Goal: Navigation & Orientation: Find specific page/section

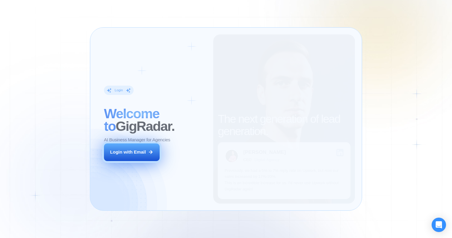
click at [146, 152] on button "Login with Email" at bounding box center [132, 151] width 56 height 17
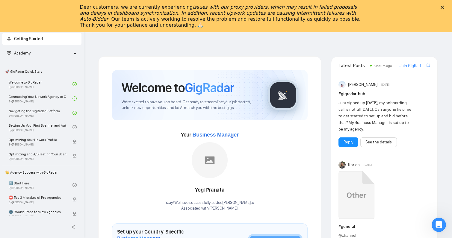
click at [445, 7] on div "Close" at bounding box center [443, 7] width 6 height 4
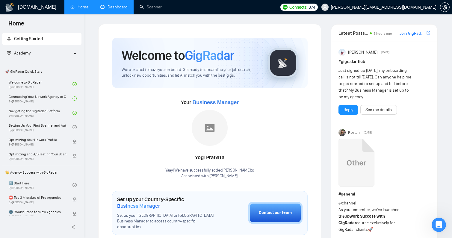
click at [117, 9] on link "Dashboard" at bounding box center [113, 6] width 27 height 5
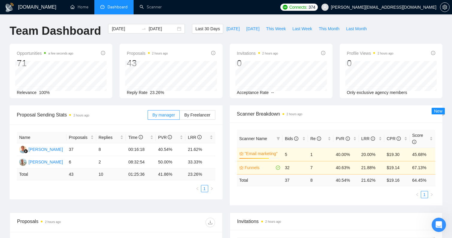
click at [343, 167] on td "40.63%" at bounding box center [345, 167] width 25 height 13
